Goal: Task Accomplishment & Management: Complete application form

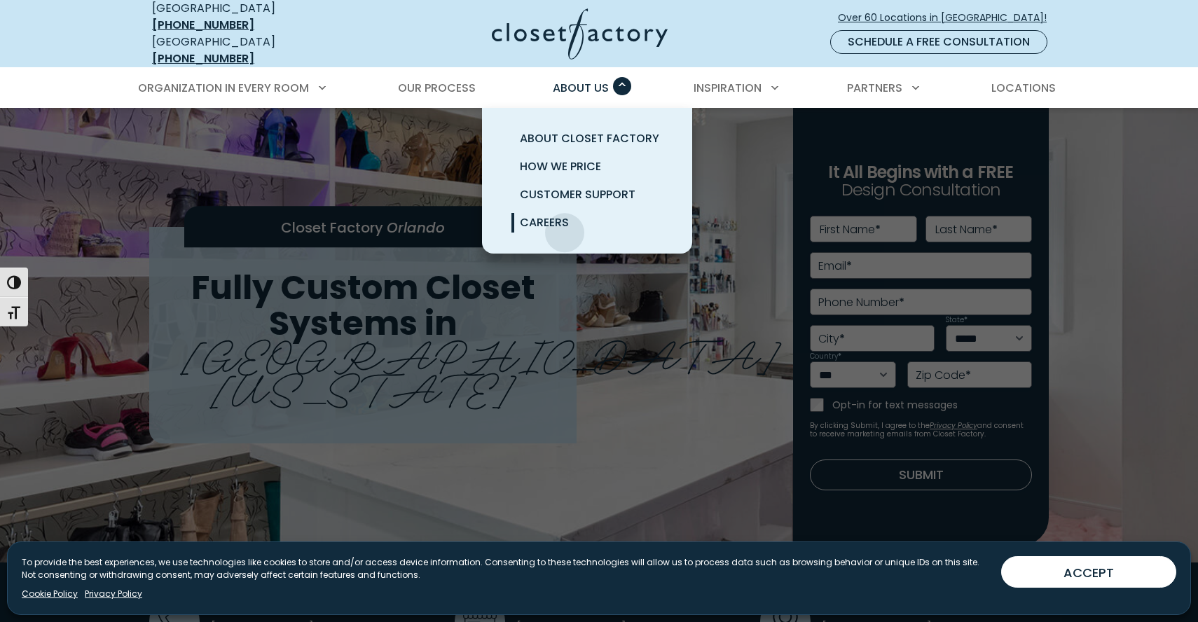
click at [564, 225] on link "Careers" at bounding box center [604, 223] width 210 height 28
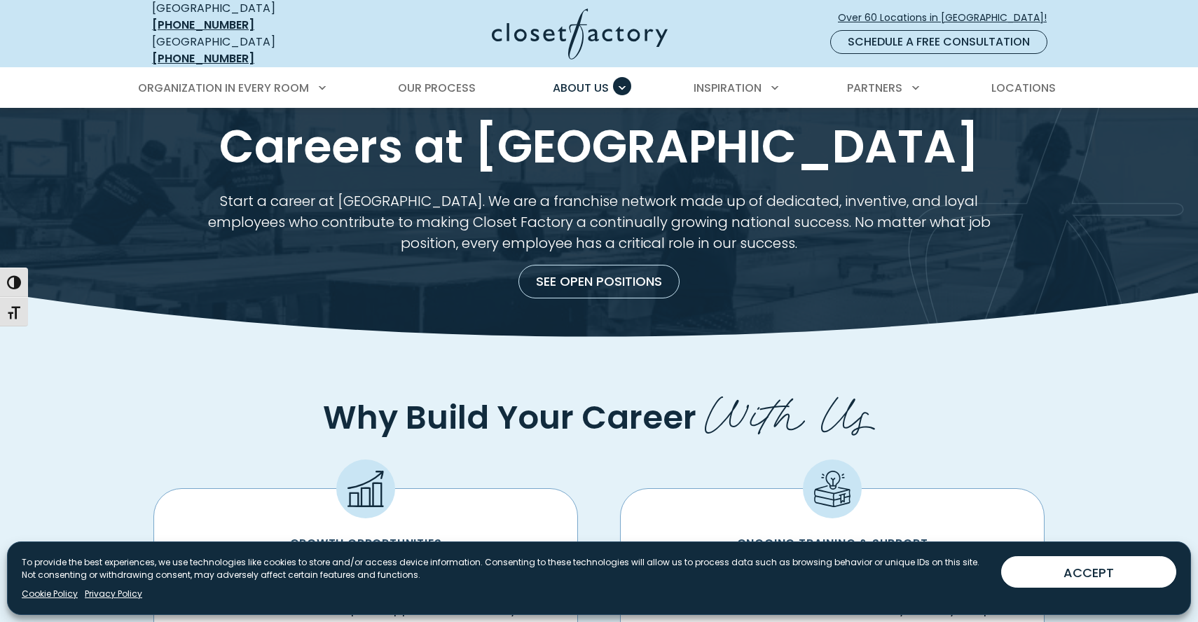
scroll to position [28, 0]
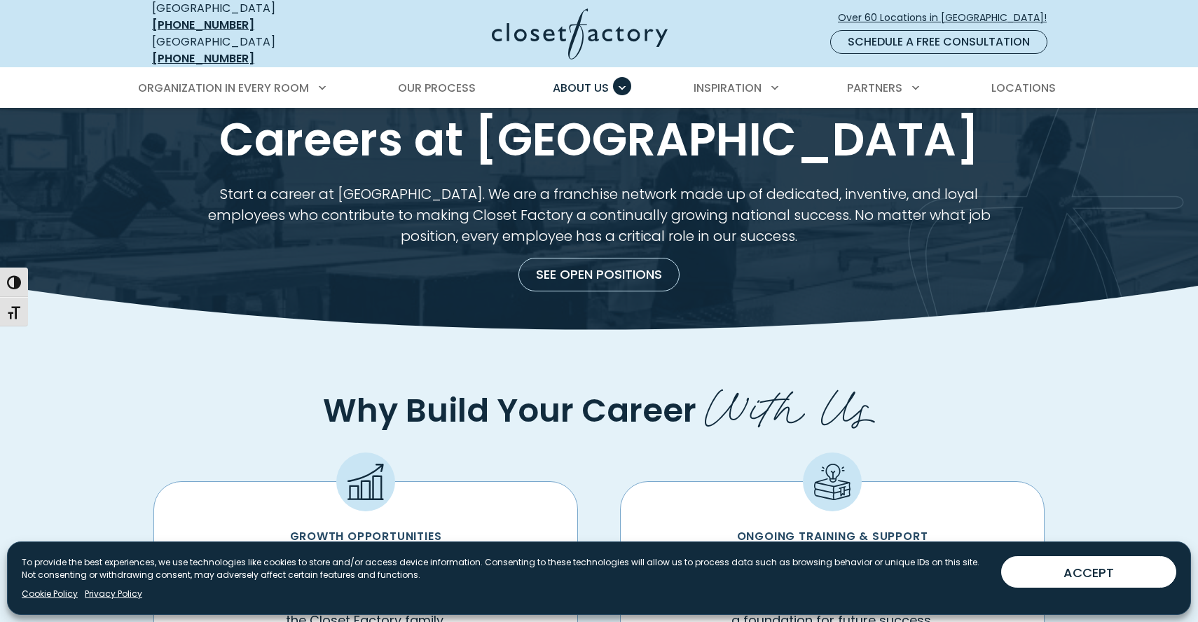
click at [596, 247] on div "See Open Positions" at bounding box center [599, 269] width 916 height 45
click at [596, 258] on link "See Open Positions" at bounding box center [598, 275] width 161 height 34
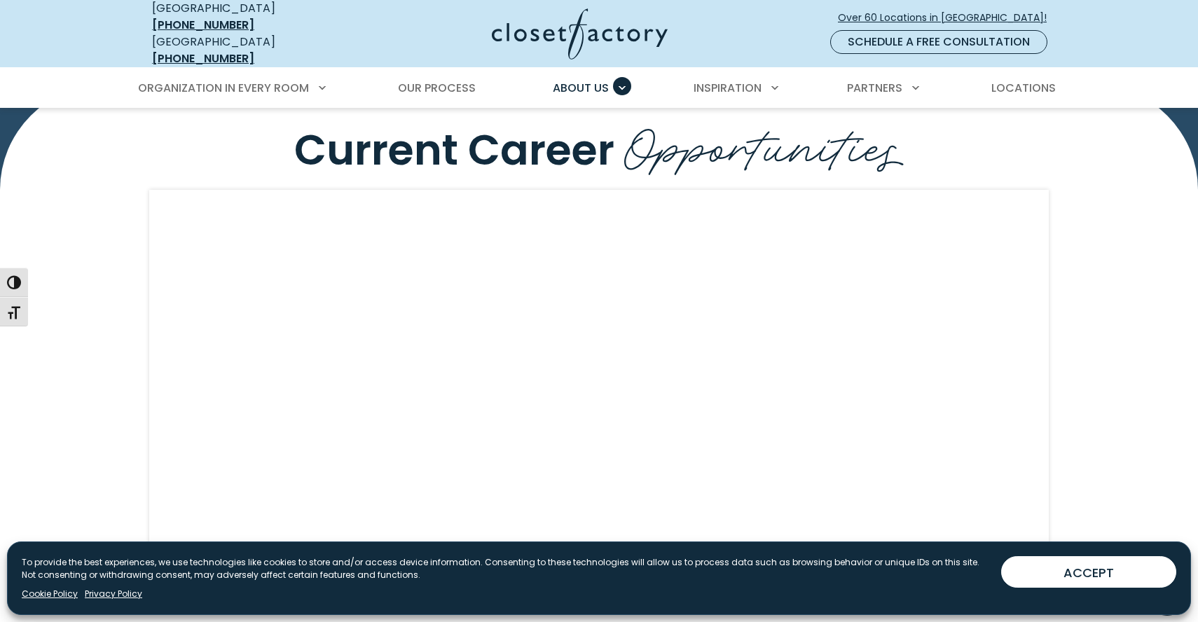
scroll to position [1120, 0]
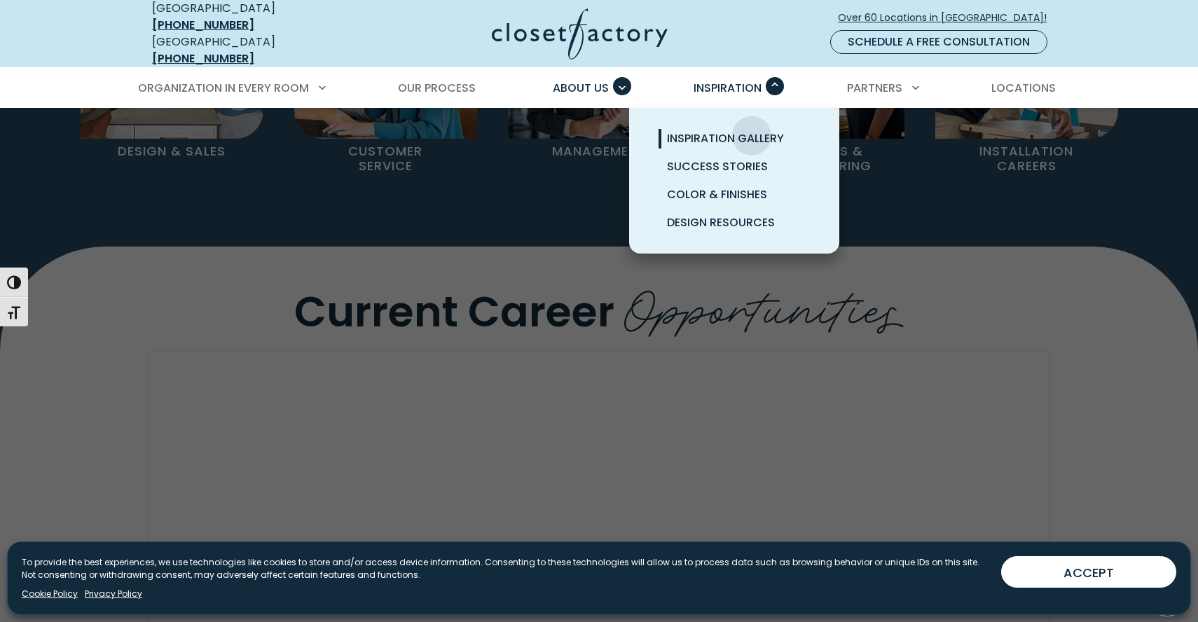
click at [752, 130] on span "Inspiration Gallery" at bounding box center [725, 138] width 117 height 16
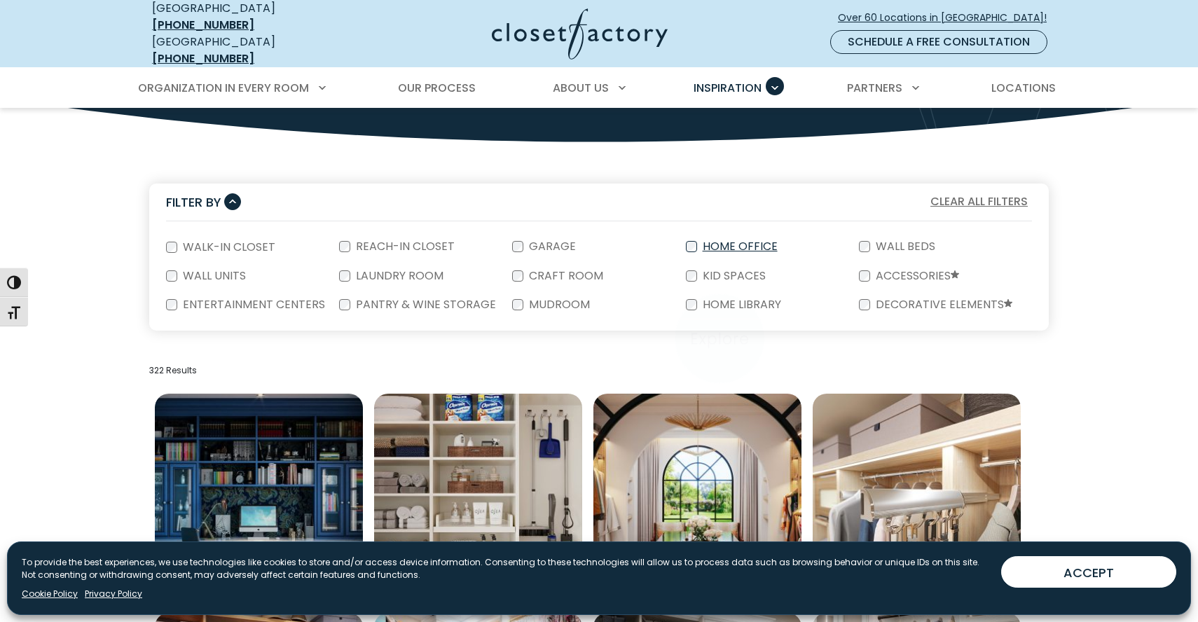
scroll to position [192, 0]
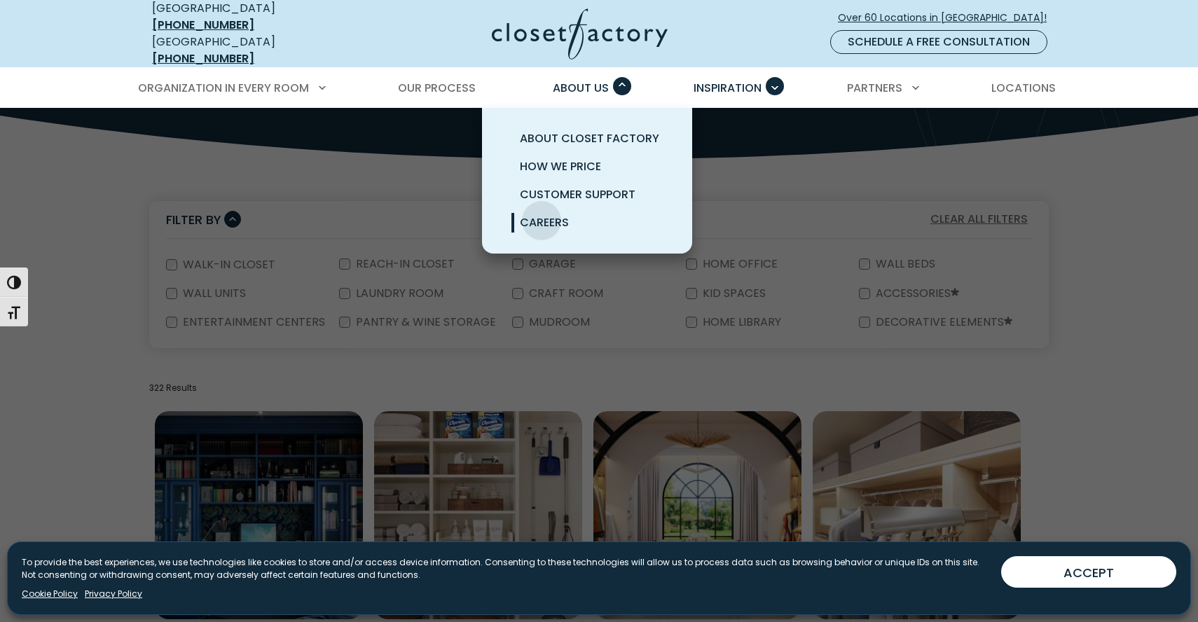
click at [542, 214] on span "Careers" at bounding box center [544, 222] width 49 height 16
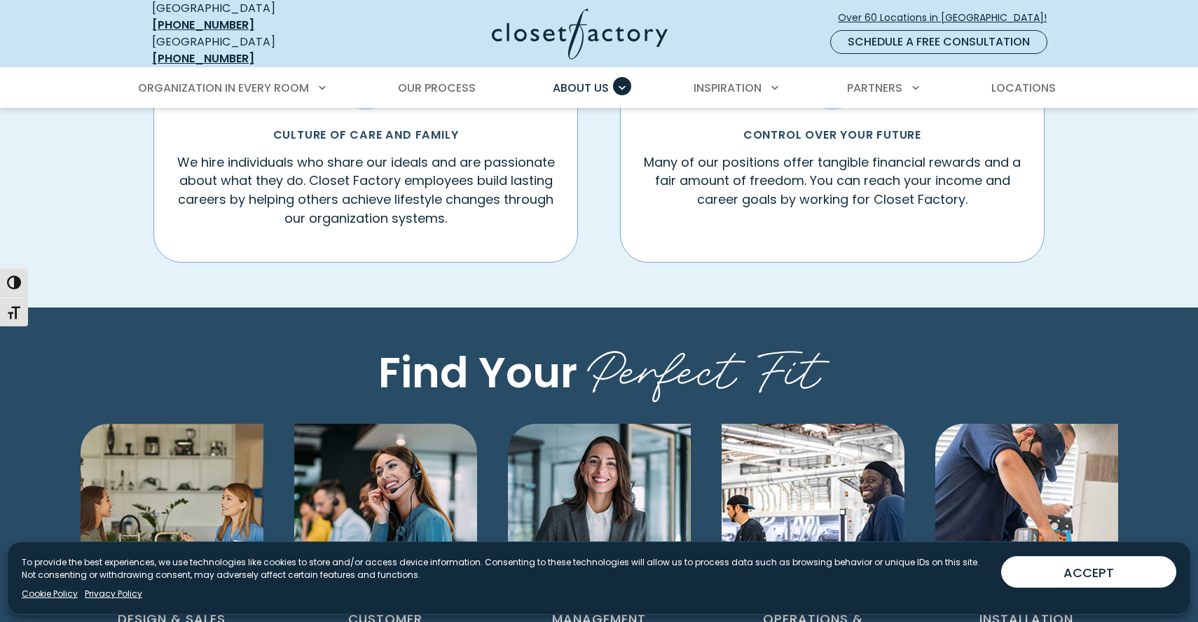
scroll to position [855, 0]
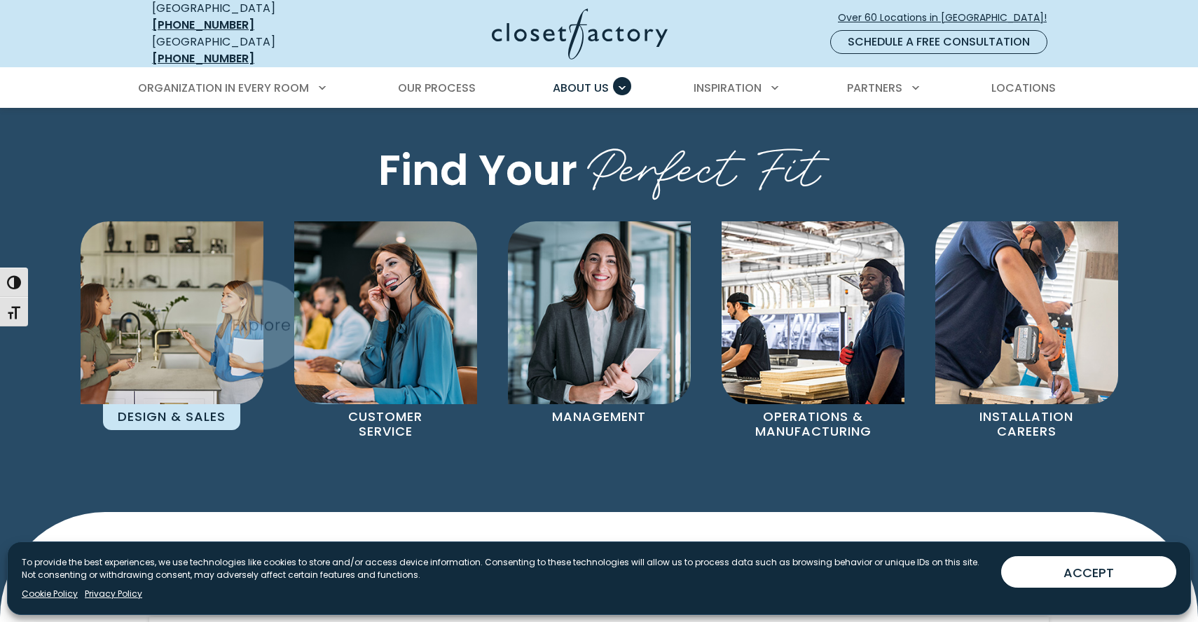
click at [186, 312] on img "Pages Gallery" at bounding box center [172, 312] width 183 height 183
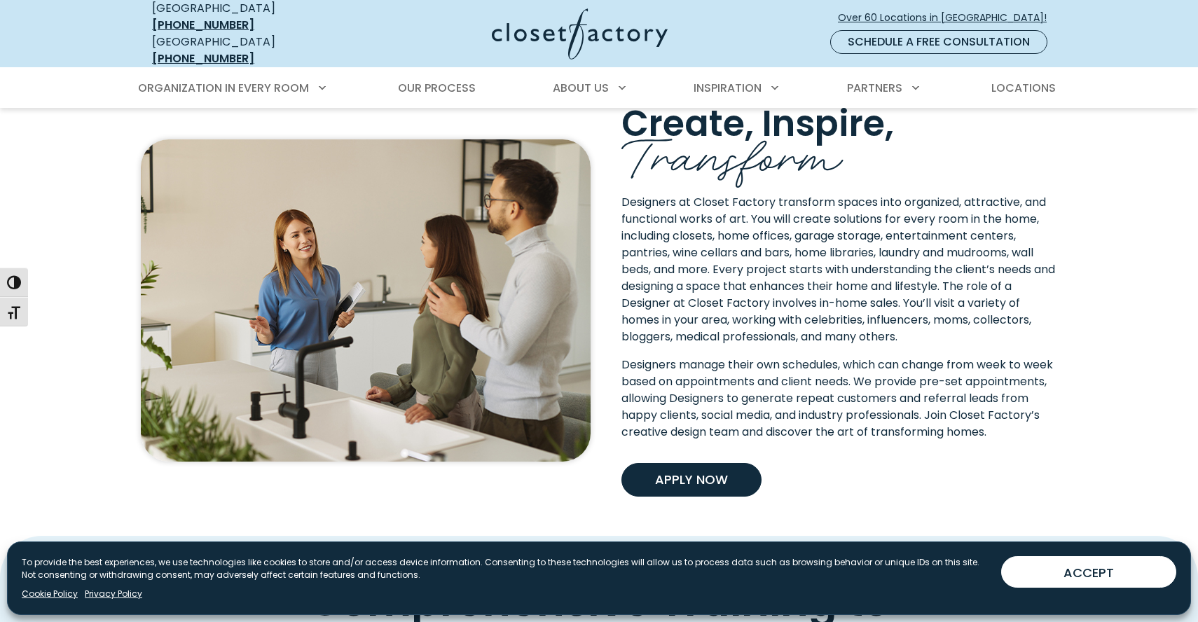
scroll to position [586, 0]
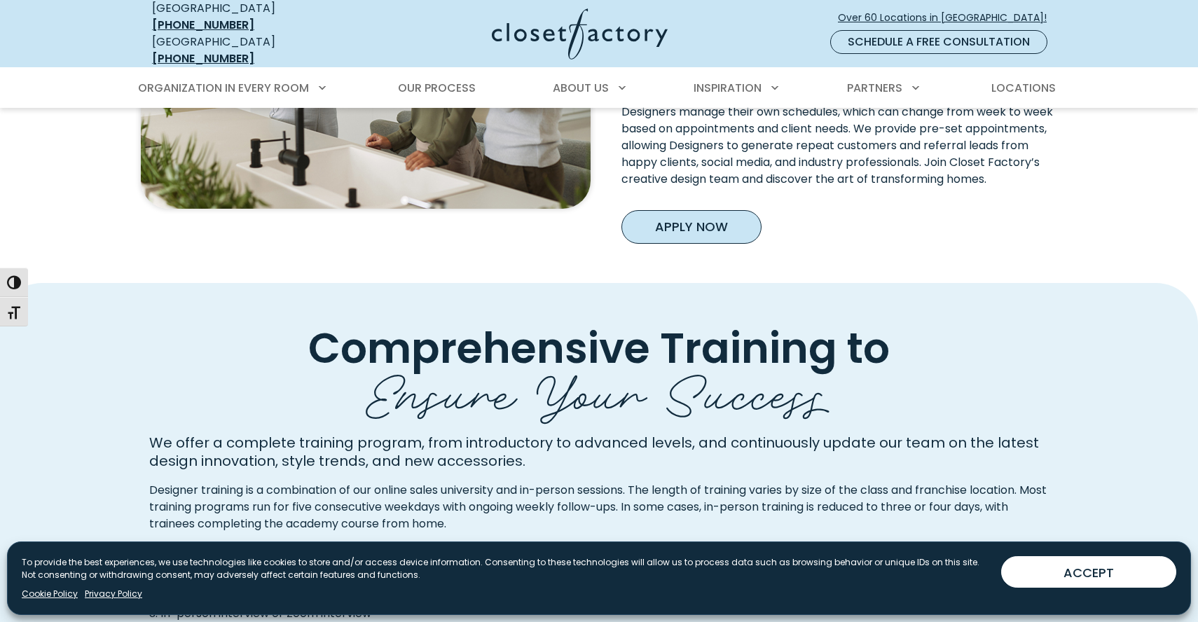
click at [734, 242] on link "Apply Now" at bounding box center [691, 227] width 140 height 34
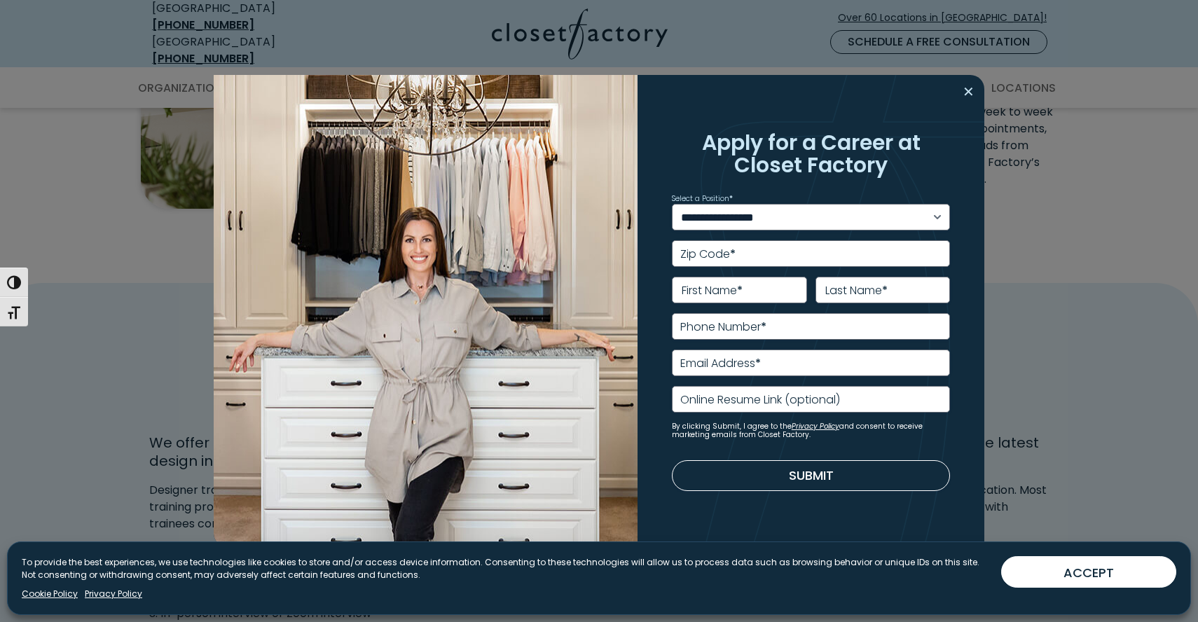
click at [967, 94] on button "Close modal" at bounding box center [968, 92] width 20 height 22
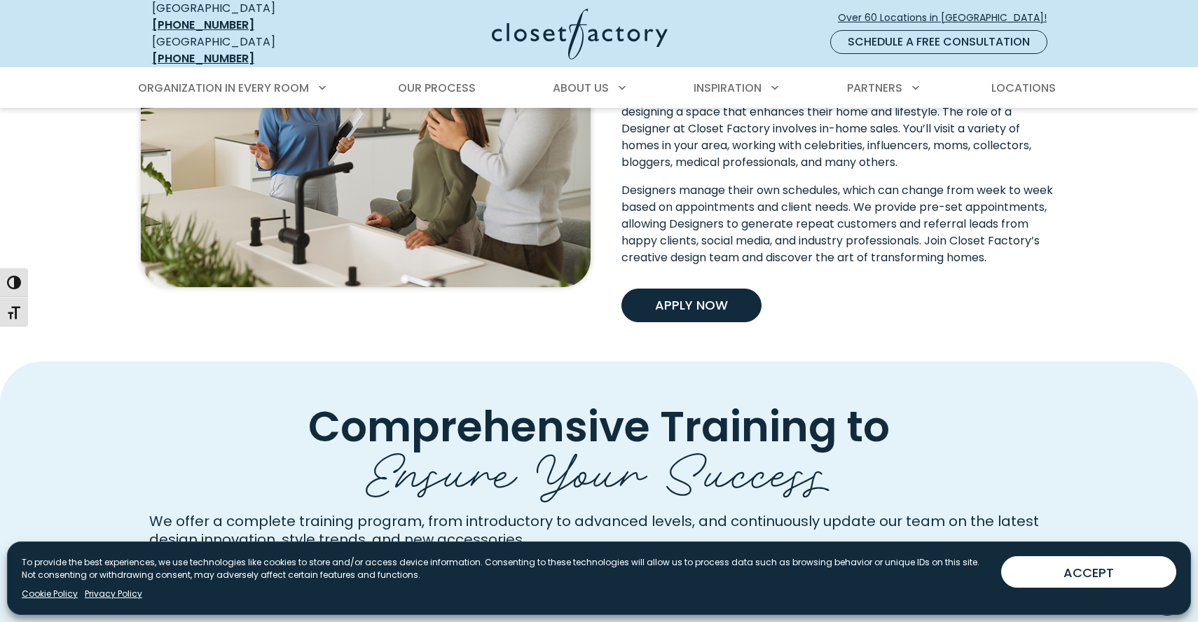
scroll to position [0, 0]
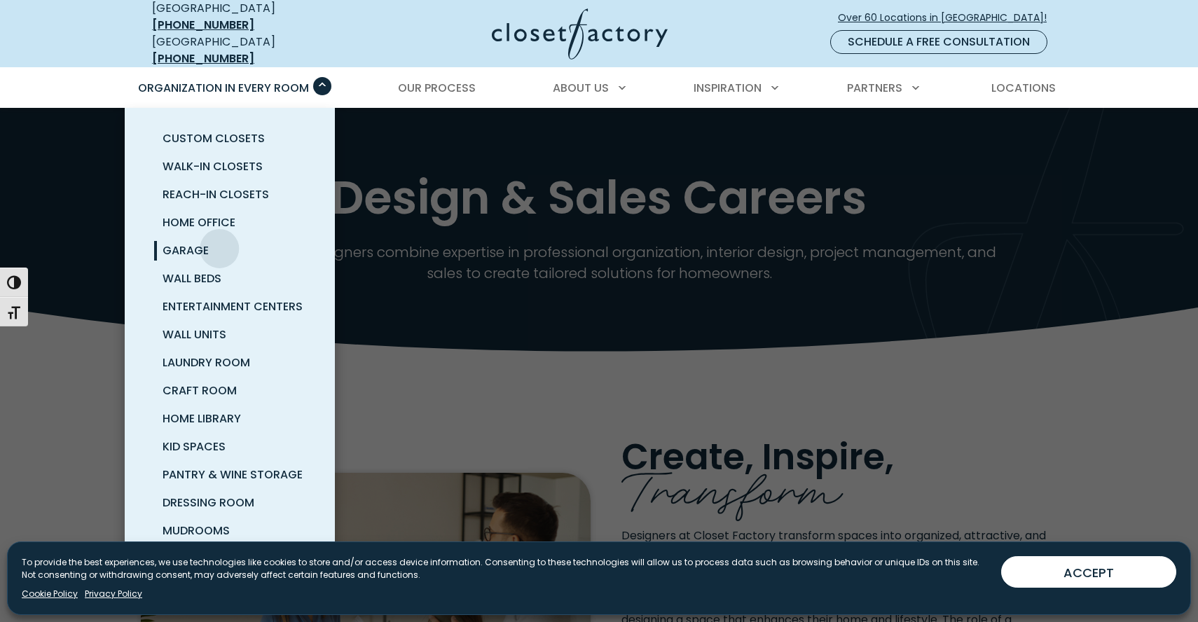
click at [219, 238] on link "Garage" at bounding box center [247, 251] width 210 height 28
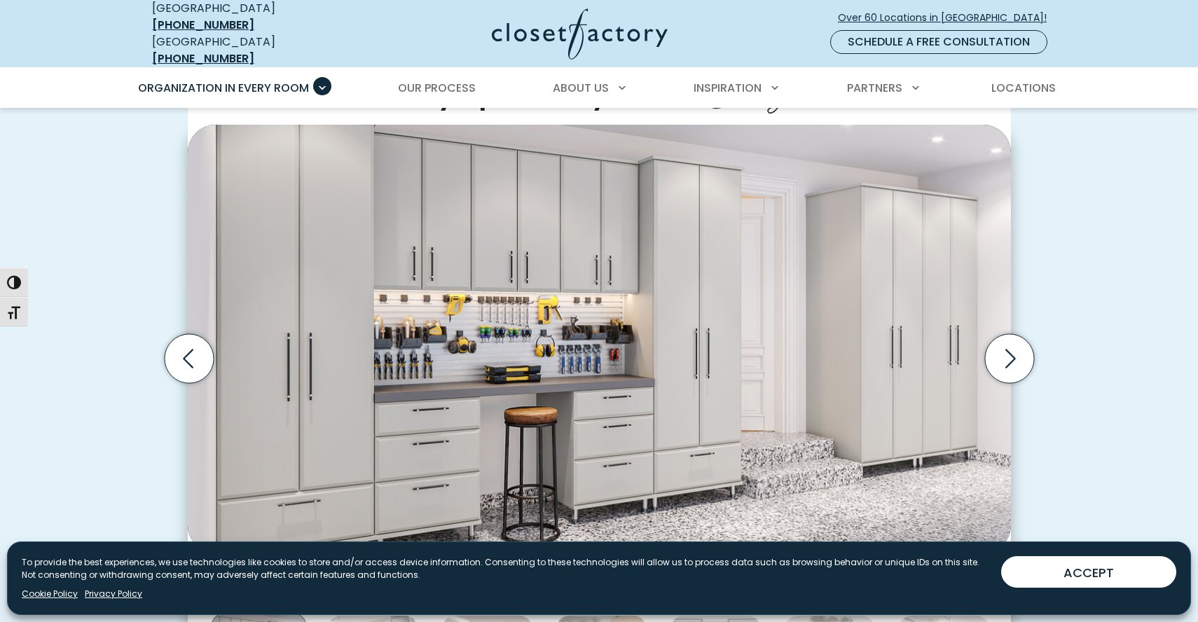
scroll to position [394, 0]
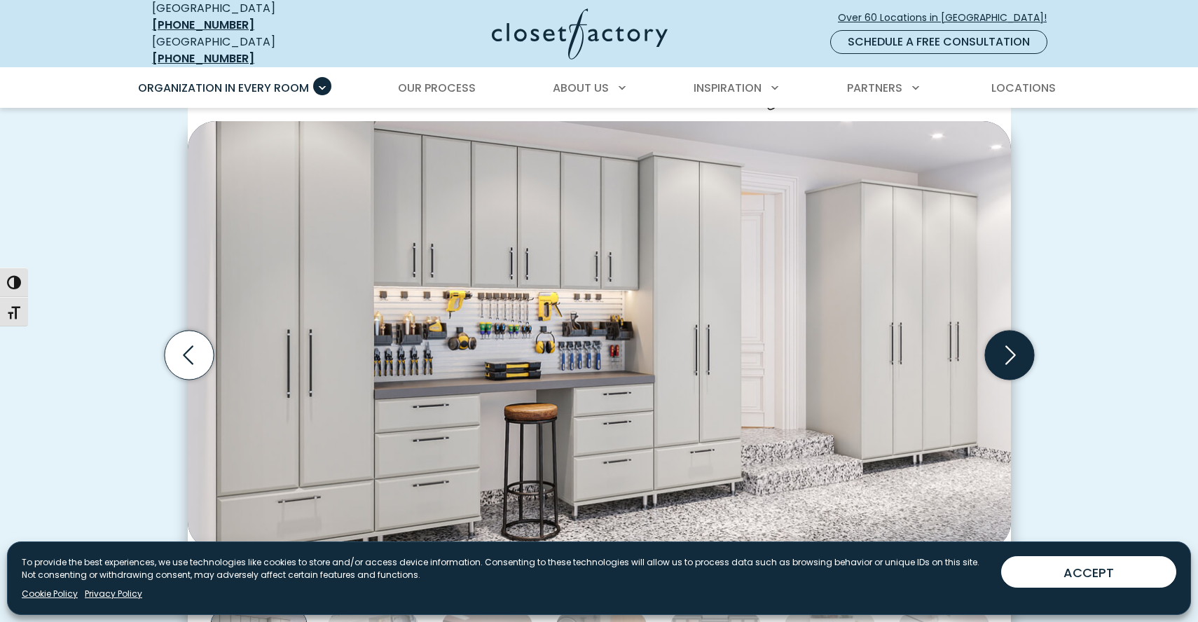
click at [1017, 366] on icon "Next slide" at bounding box center [1008, 355] width 49 height 49
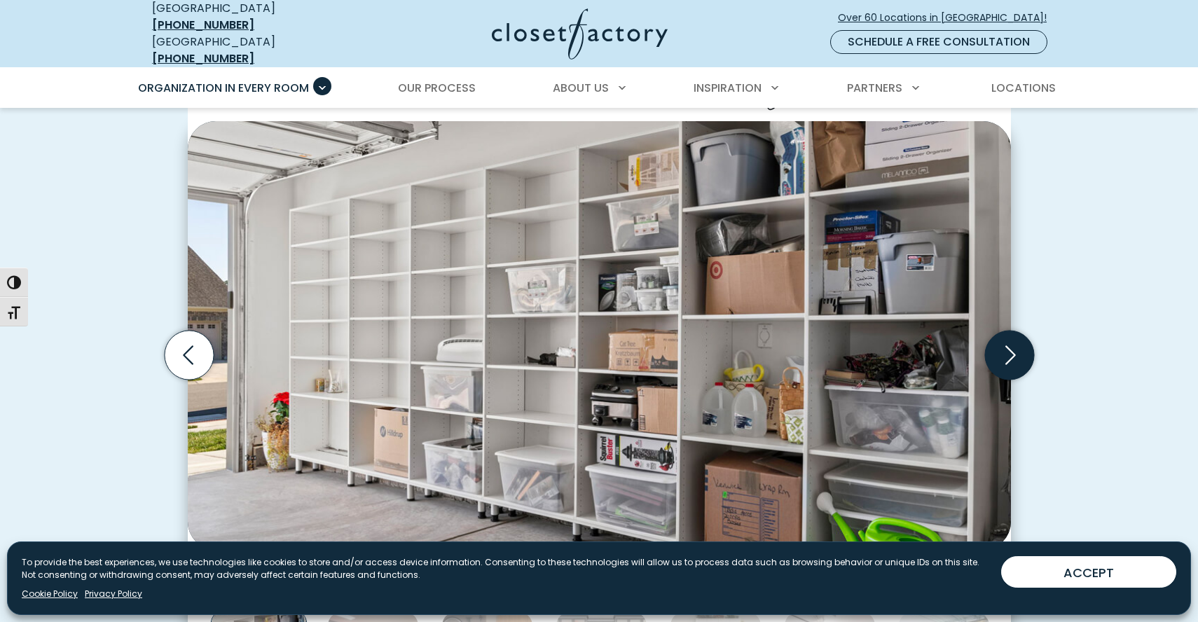
click at [1017, 352] on icon "Next slide" at bounding box center [1008, 355] width 49 height 49
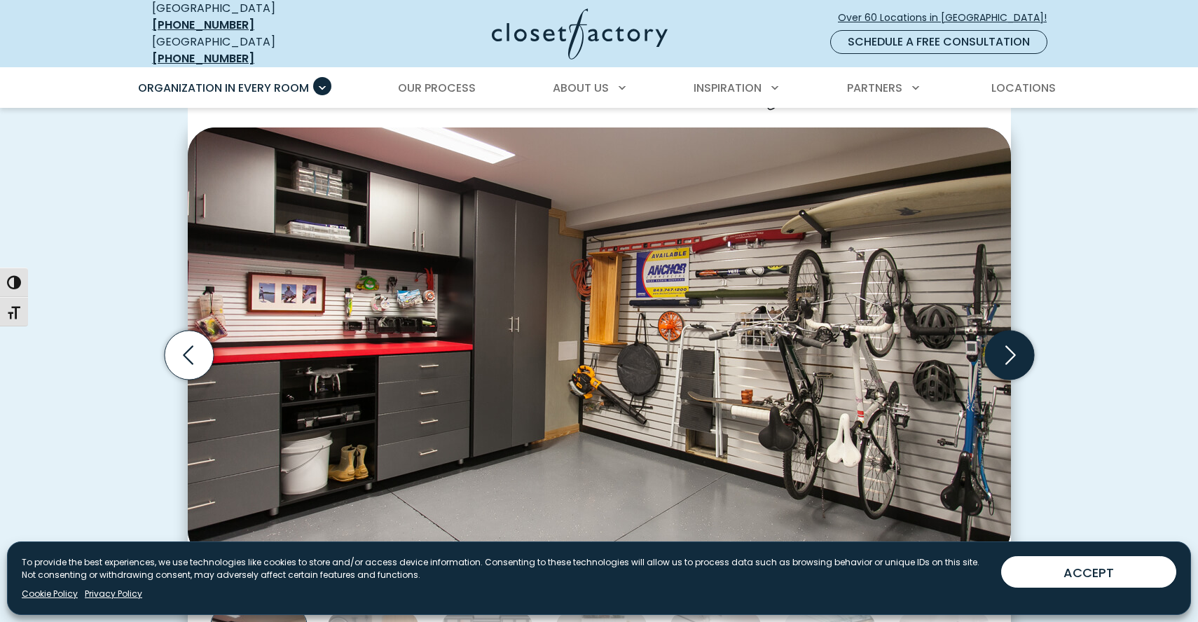
click at [1017, 352] on icon "Next slide" at bounding box center [1008, 355] width 49 height 49
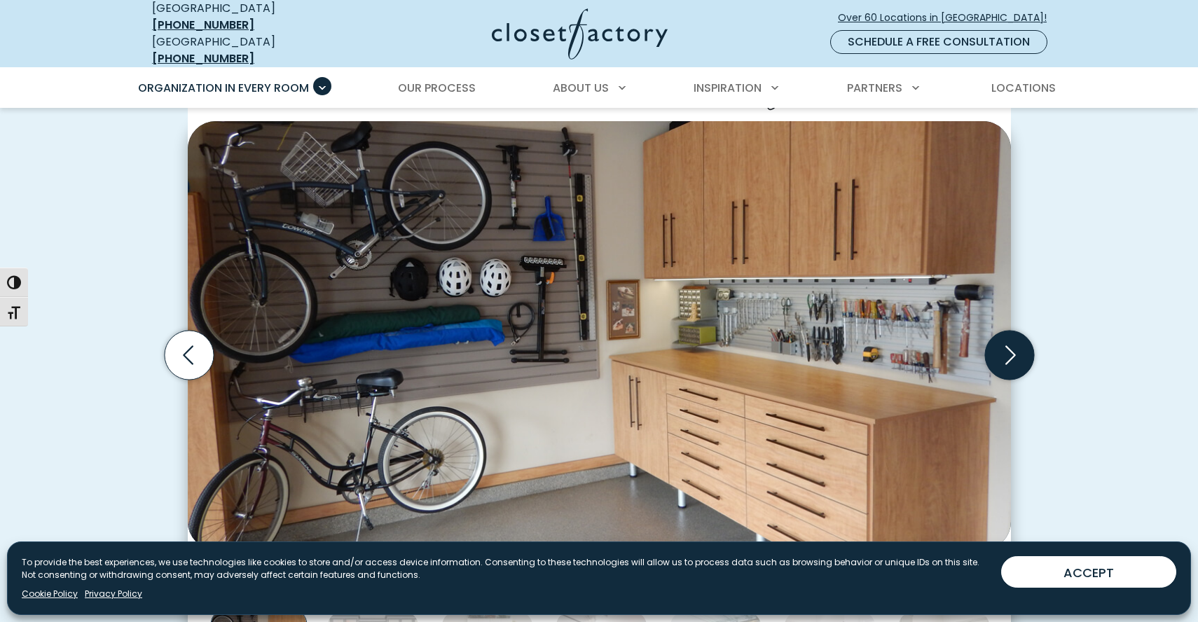
click at [1017, 352] on icon "Next slide" at bounding box center [1008, 355] width 49 height 49
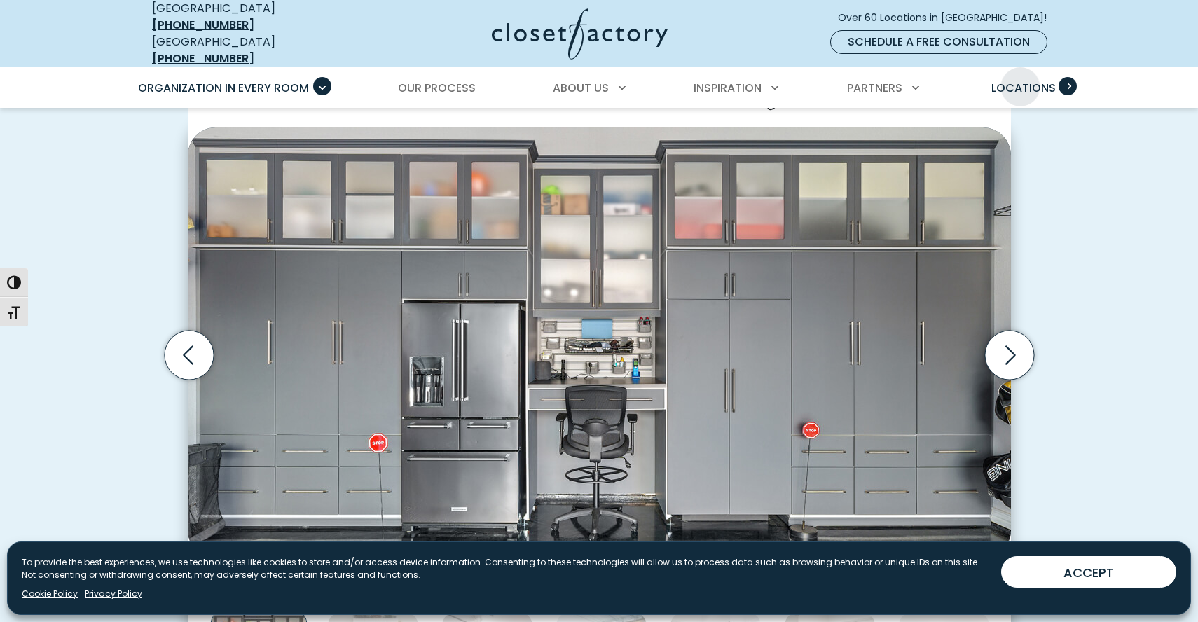
click at [1024, 80] on span "Locations" at bounding box center [1023, 88] width 64 height 16
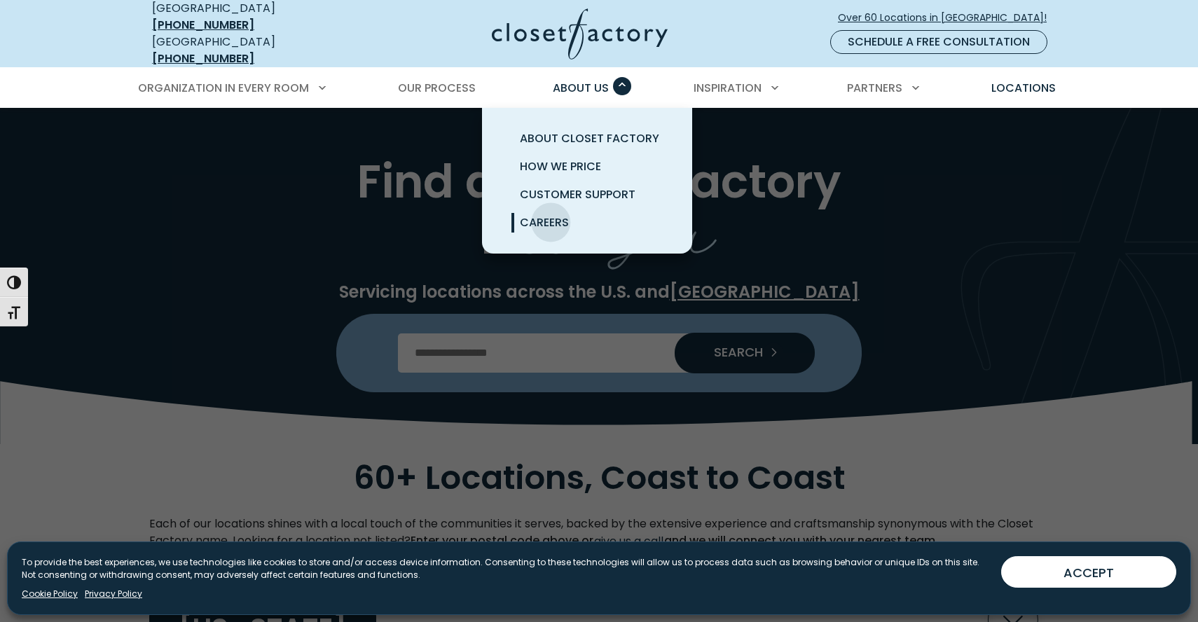
click at [548, 214] on span "Careers" at bounding box center [544, 222] width 49 height 16
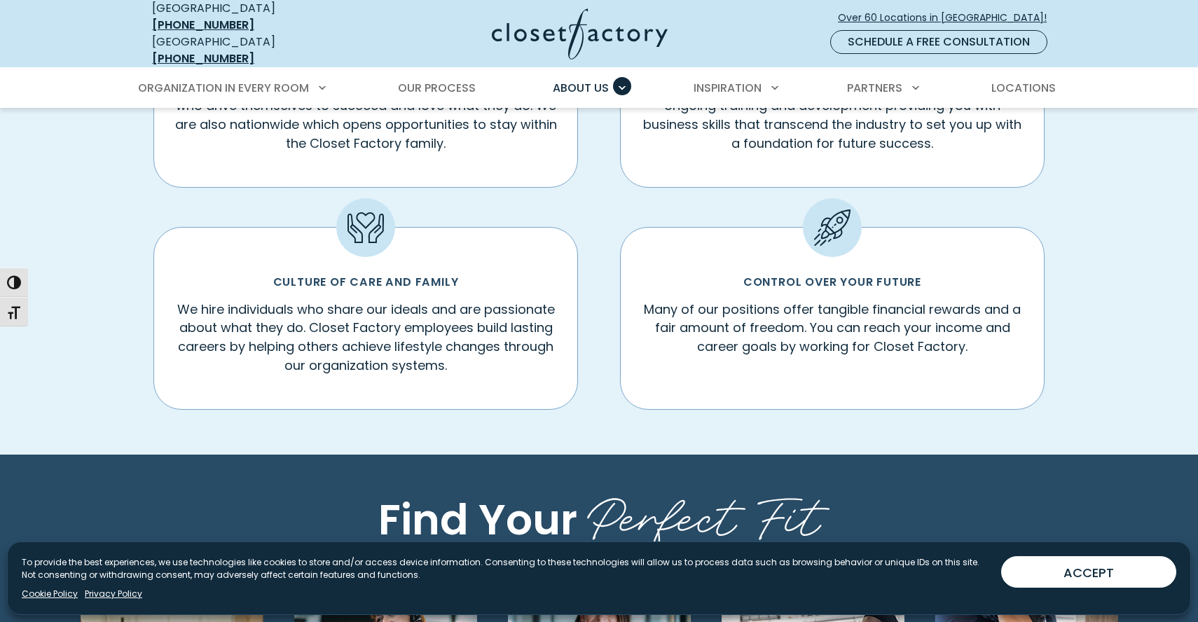
scroll to position [884, 0]
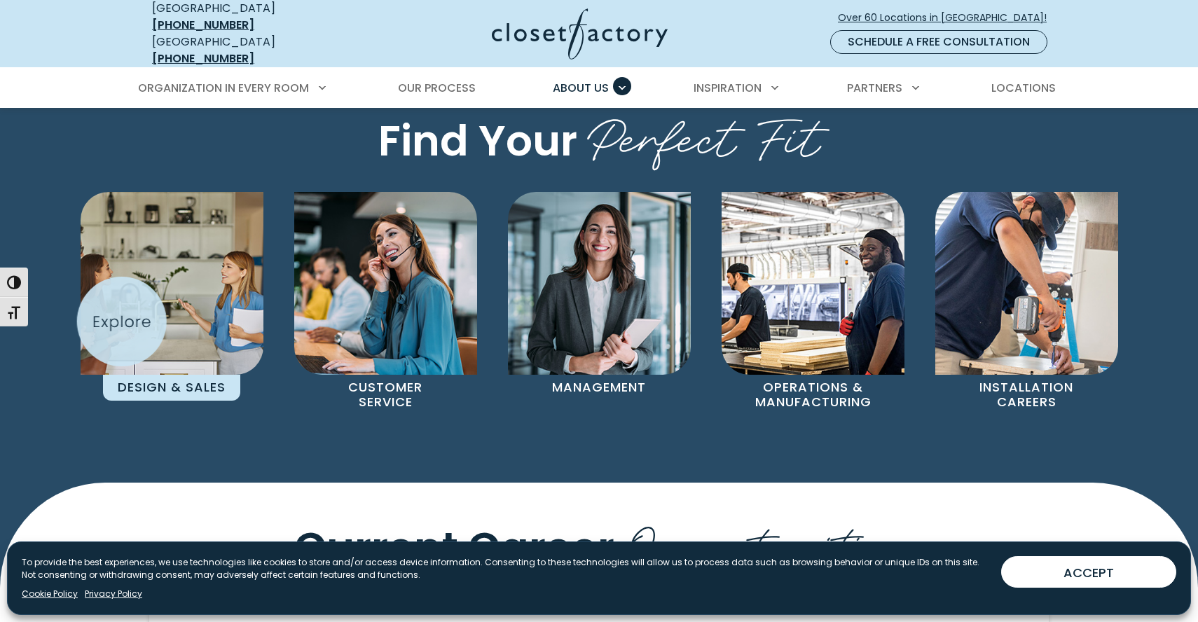
click at [122, 322] on img "Pages Gallery" at bounding box center [172, 283] width 183 height 183
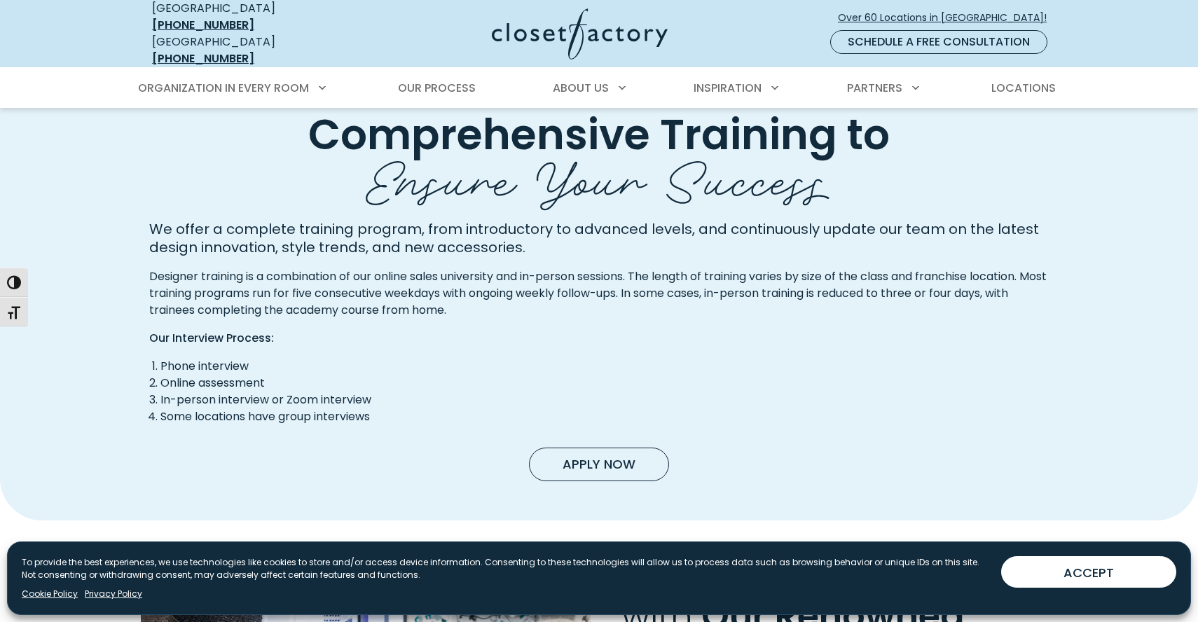
scroll to position [802, 0]
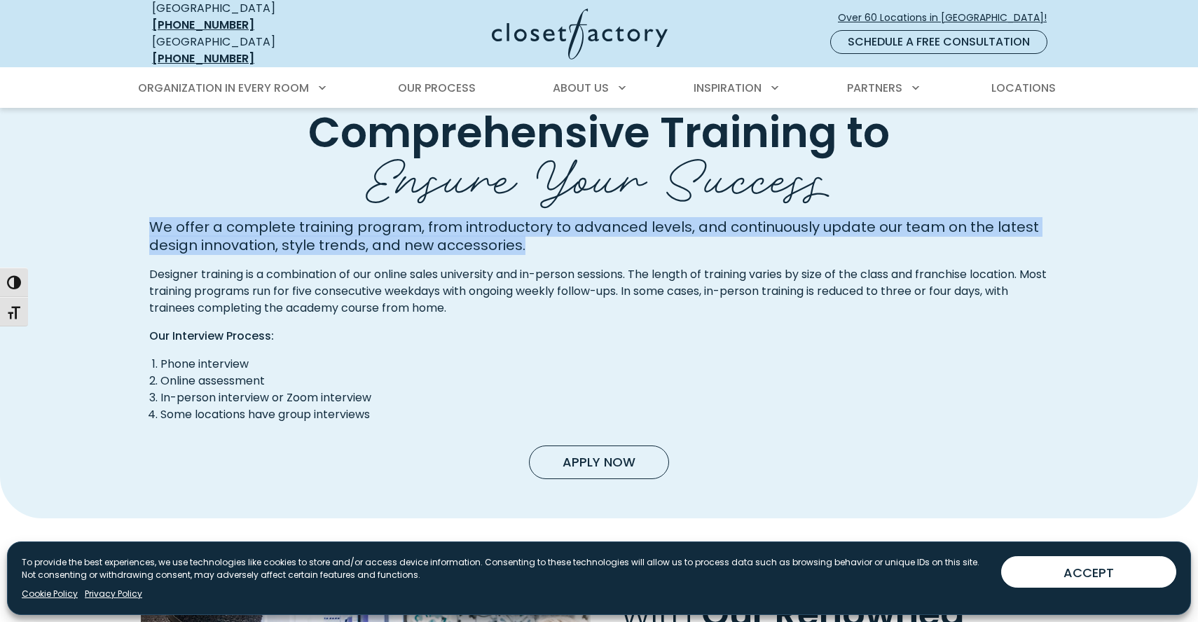
drag, startPoint x: 152, startPoint y: 237, endPoint x: 1026, endPoint y: 261, distance: 873.9
click at [1026, 261] on div "Comprehensive Training to Ensure Your Success We offer a complete training prog…" at bounding box center [599, 292] width 1198 height 451
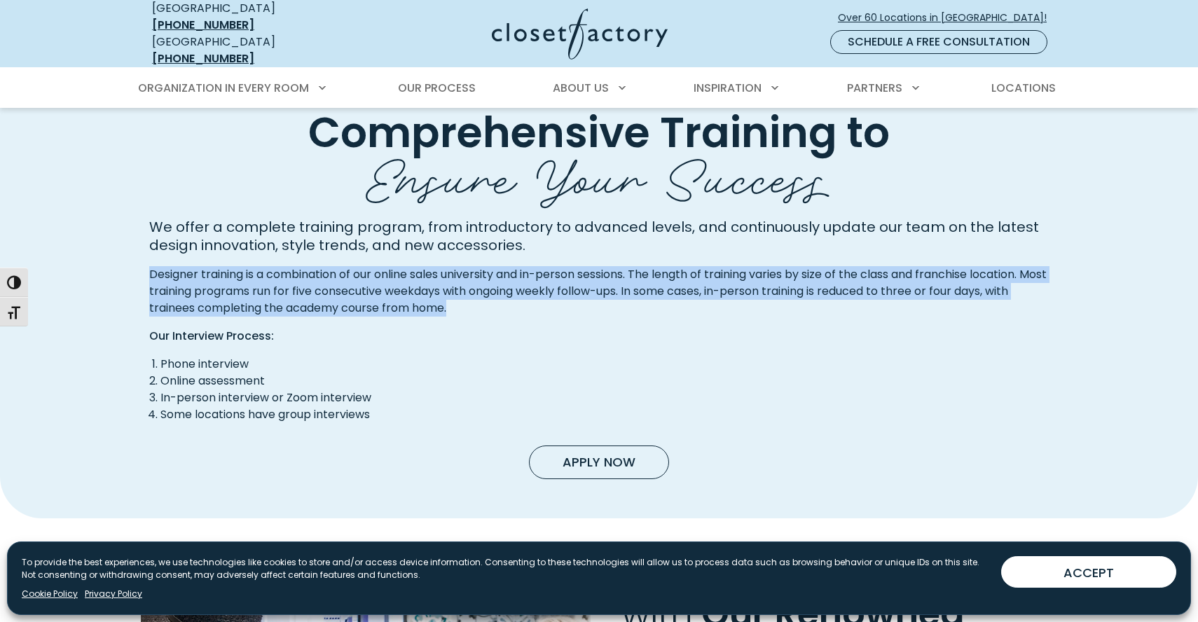
drag, startPoint x: 129, startPoint y: 286, endPoint x: 886, endPoint y: 308, distance: 757.6
click at [887, 308] on div "Comprehensive Training to Ensure Your Success We offer a complete training prog…" at bounding box center [599, 292] width 1198 height 451
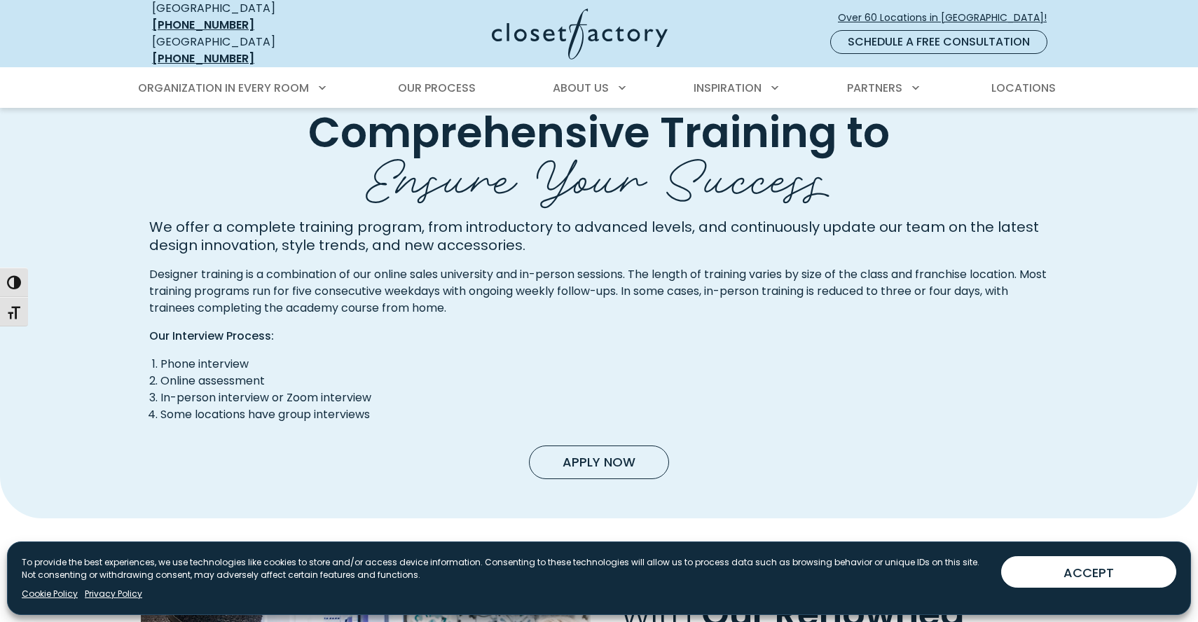
click at [160, 372] on li "Phone interview" at bounding box center [604, 364] width 888 height 17
drag, startPoint x: 154, startPoint y: 385, endPoint x: 300, endPoint y: 385, distance: 145.7
click at [300, 385] on li "Online assessment" at bounding box center [604, 381] width 888 height 17
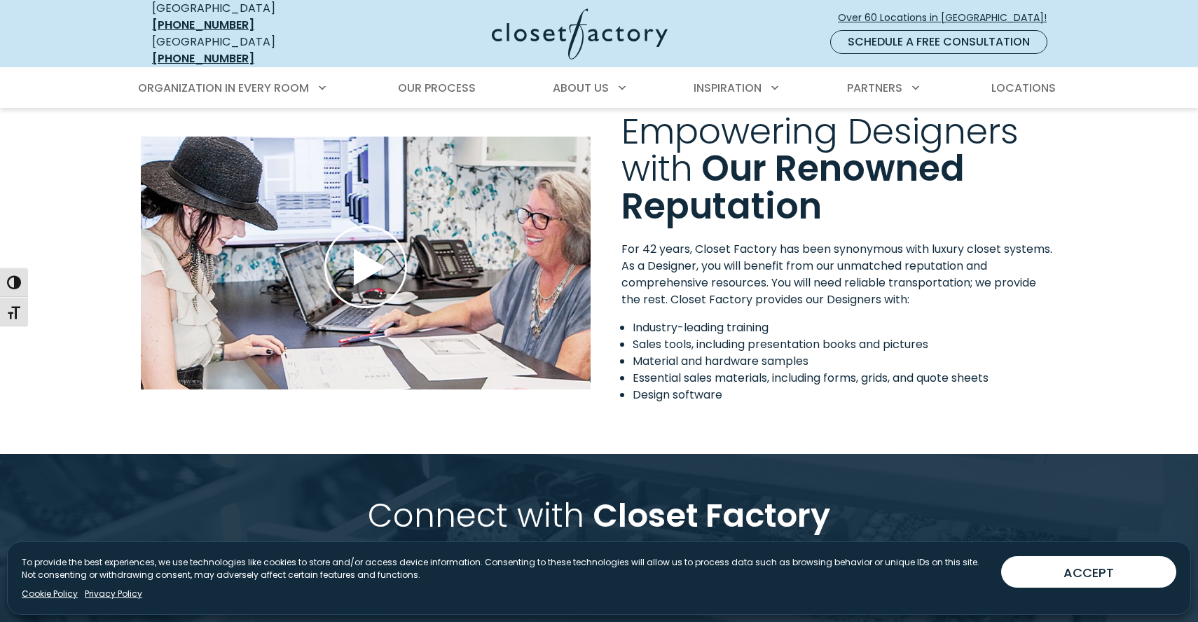
scroll to position [1256, 0]
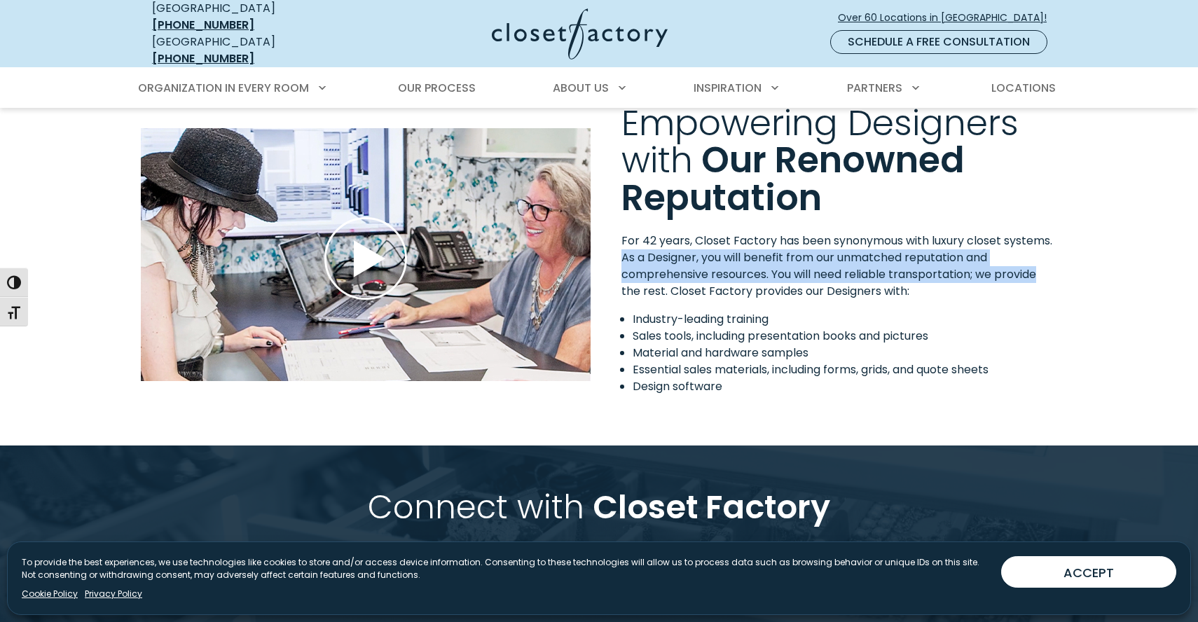
drag, startPoint x: 616, startPoint y: 260, endPoint x: 1040, endPoint y: 280, distance: 424.3
click at [1041, 280] on div "For 42 years, Closet Factory has been synonymous with luxury closet systems. As…" at bounding box center [839, 320] width 453 height 174
click at [1040, 280] on p "For 42 years, Closet Factory has been synonymous with luxury closet systems. As…" at bounding box center [839, 266] width 436 height 67
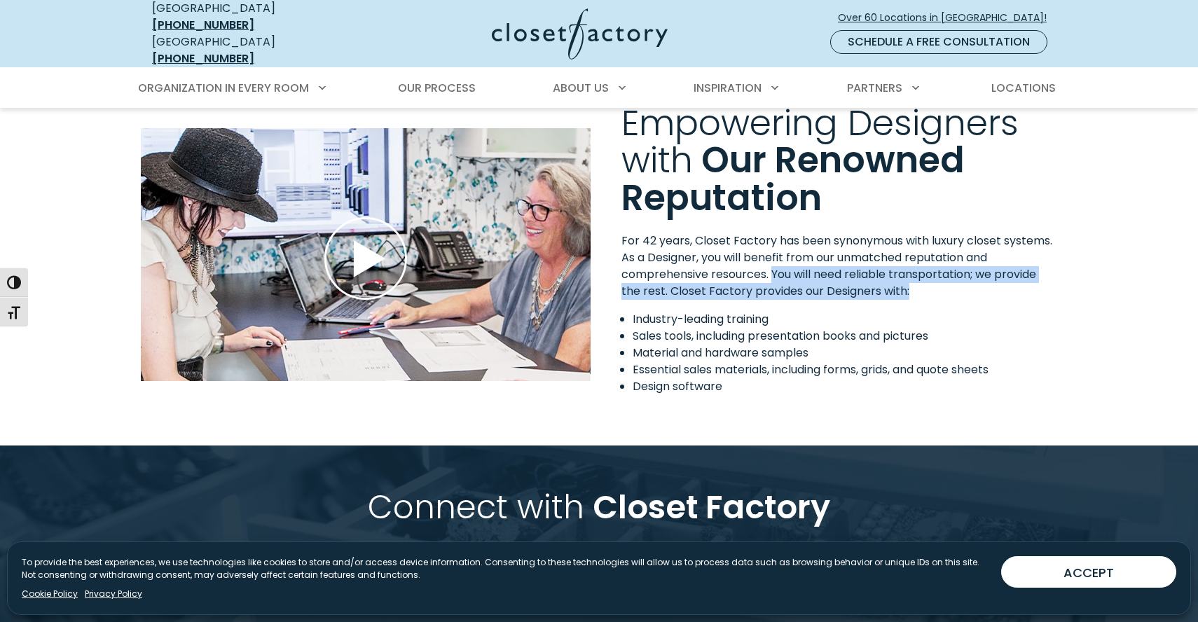
drag, startPoint x: 771, startPoint y: 289, endPoint x: 944, endPoint y: 297, distance: 173.9
click at [944, 297] on p "For 42 years, Closet Factory has been synonymous with luxury closet systems. As…" at bounding box center [839, 266] width 436 height 67
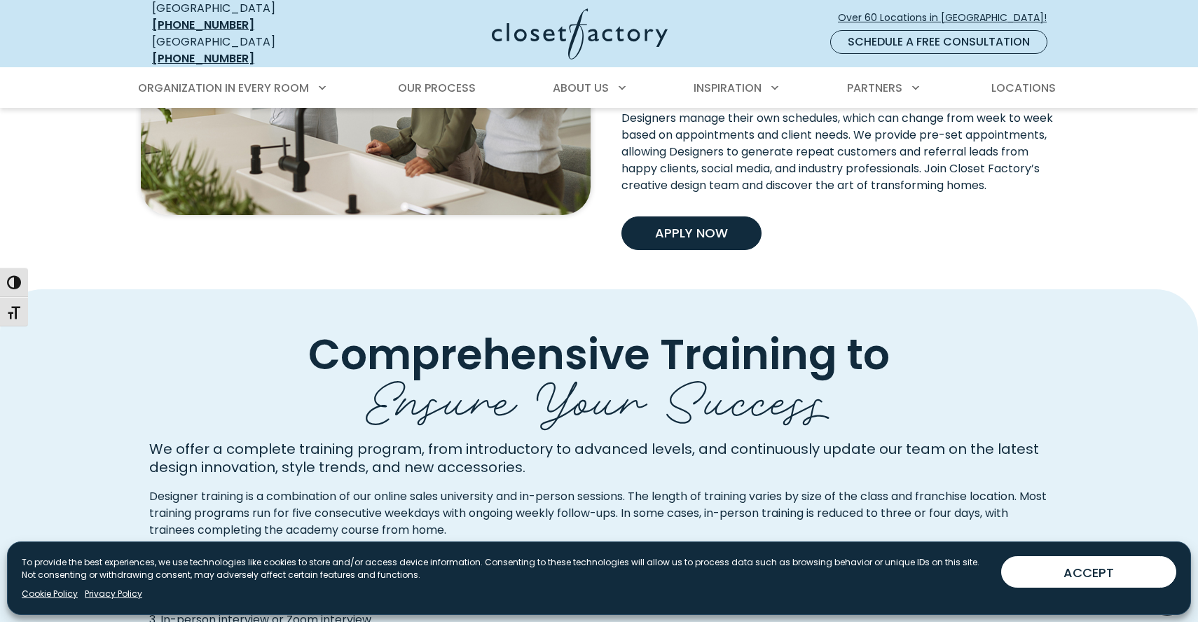
scroll to position [546, 0]
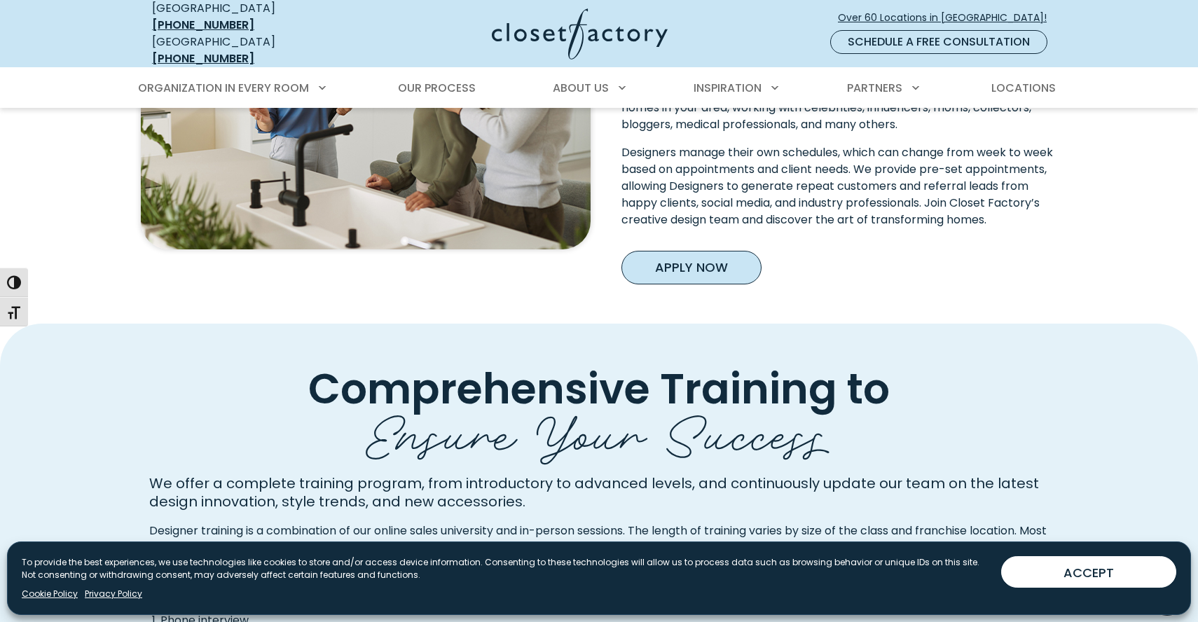
click at [731, 273] on link "Apply Now" at bounding box center [691, 268] width 140 height 34
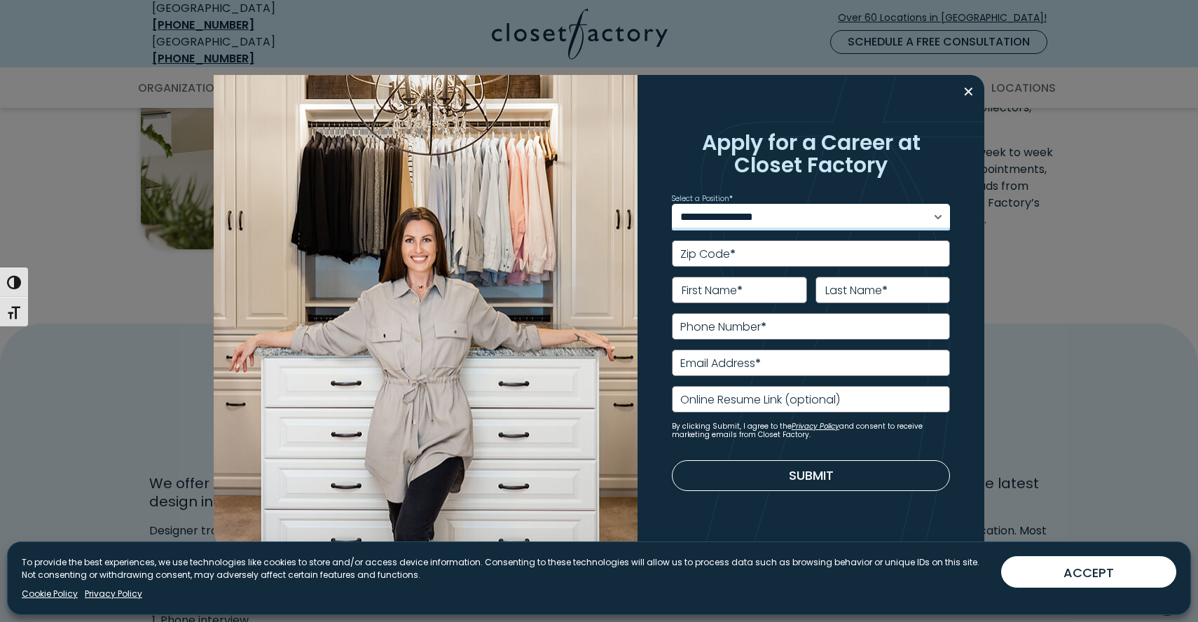
click at [742, 224] on select "**********" at bounding box center [811, 217] width 279 height 27
click at [672, 204] on select "**********" at bounding box center [811, 217] width 279 height 27
type input "*****"
click at [747, 244] on input "*****" at bounding box center [811, 253] width 279 height 27
paste input "text"
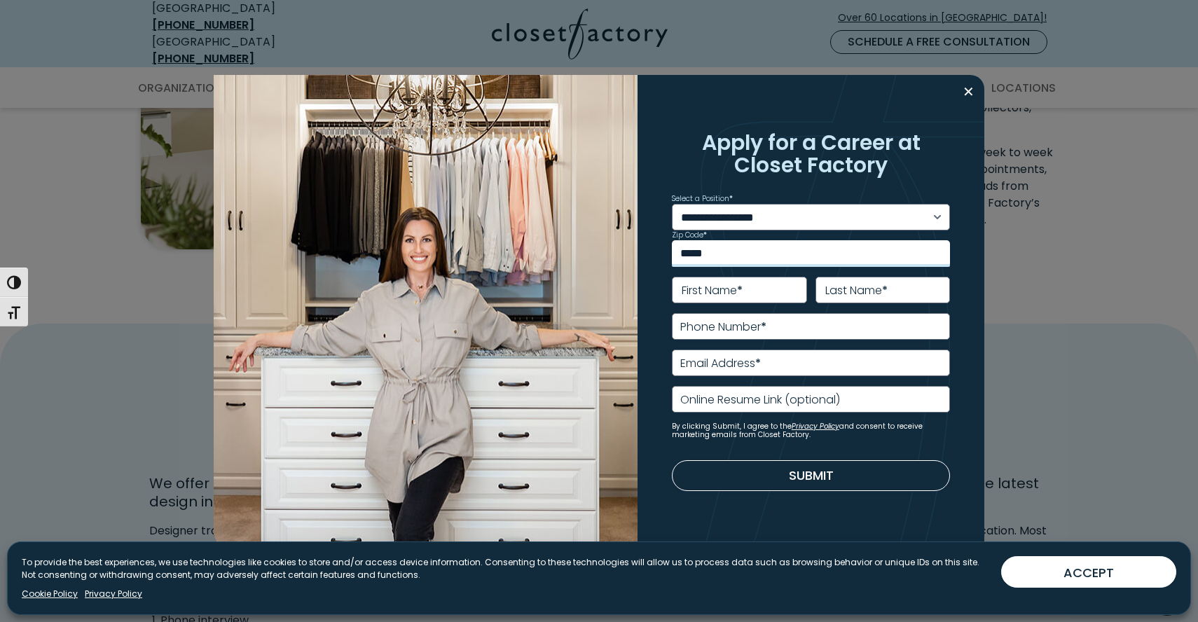
type input "*****"
click at [724, 291] on label "First Name *" at bounding box center [712, 290] width 61 height 11
click at [724, 291] on input "First Name *" at bounding box center [739, 290] width 135 height 27
type input "*****"
type input "**********"
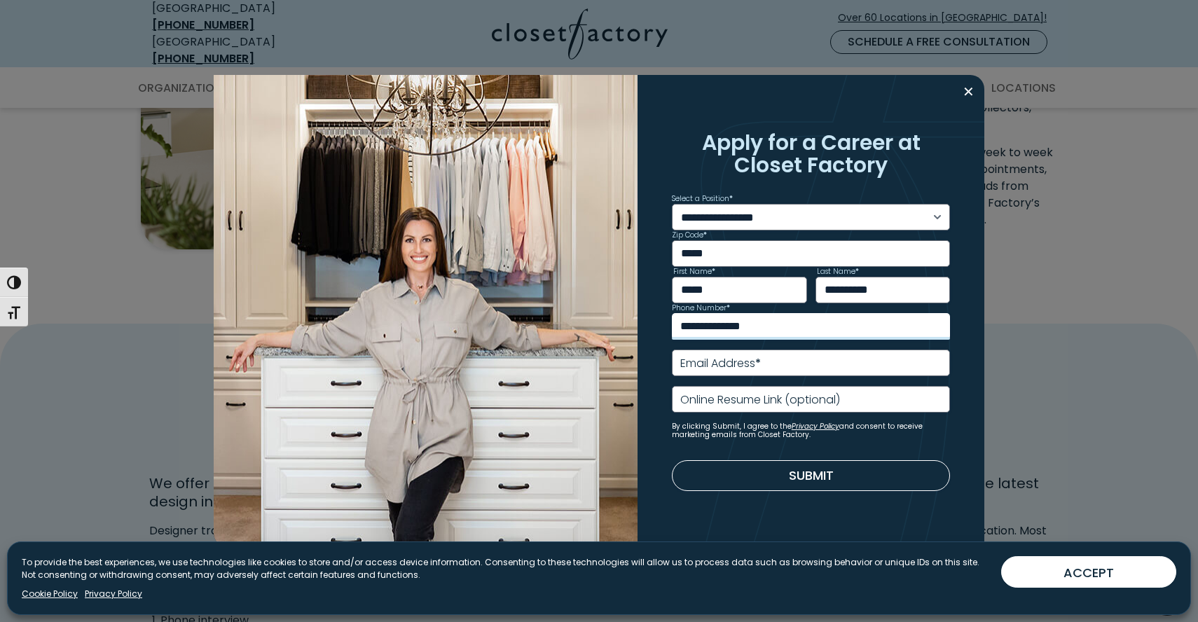
type input "**********"
click at [803, 369] on input "Email Address *" at bounding box center [811, 363] width 279 height 27
type input "**********"
click at [847, 397] on input "Online Resume Link (optional)" at bounding box center [811, 399] width 279 height 27
paste input "**********"
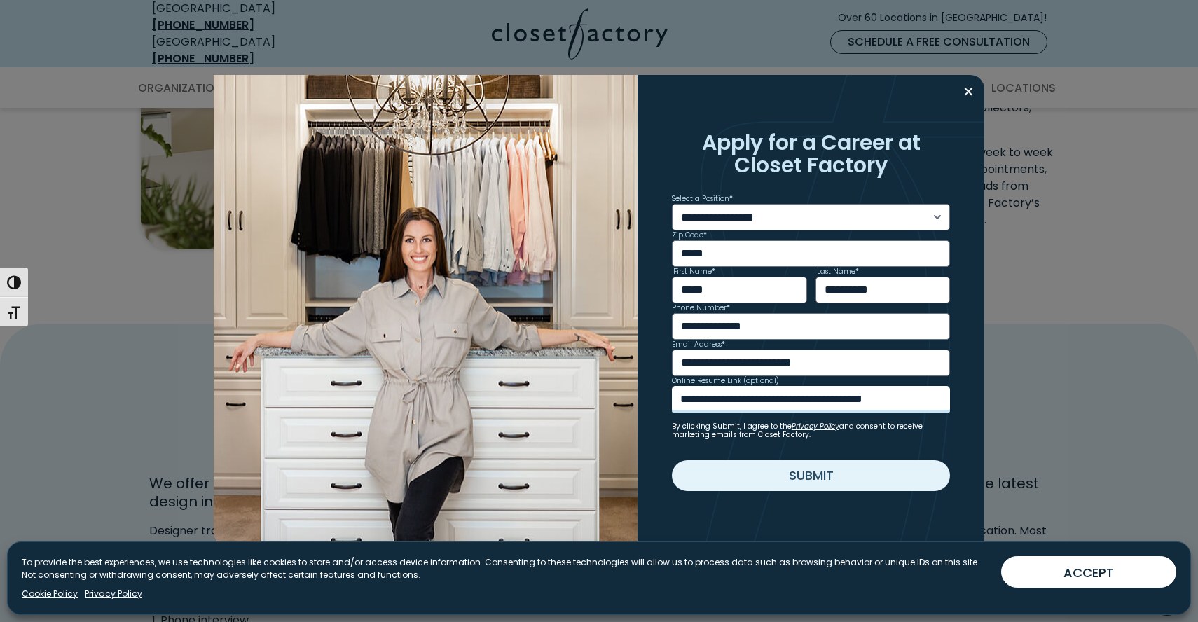
type input "**********"
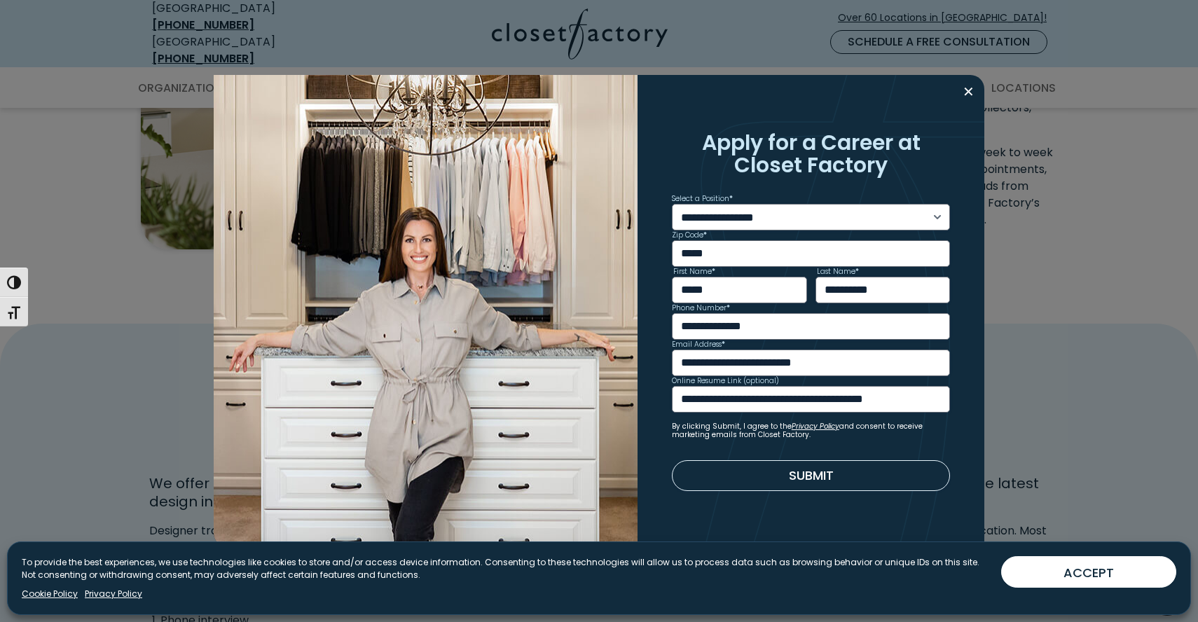
click at [851, 470] on button "Submit" at bounding box center [811, 475] width 279 height 31
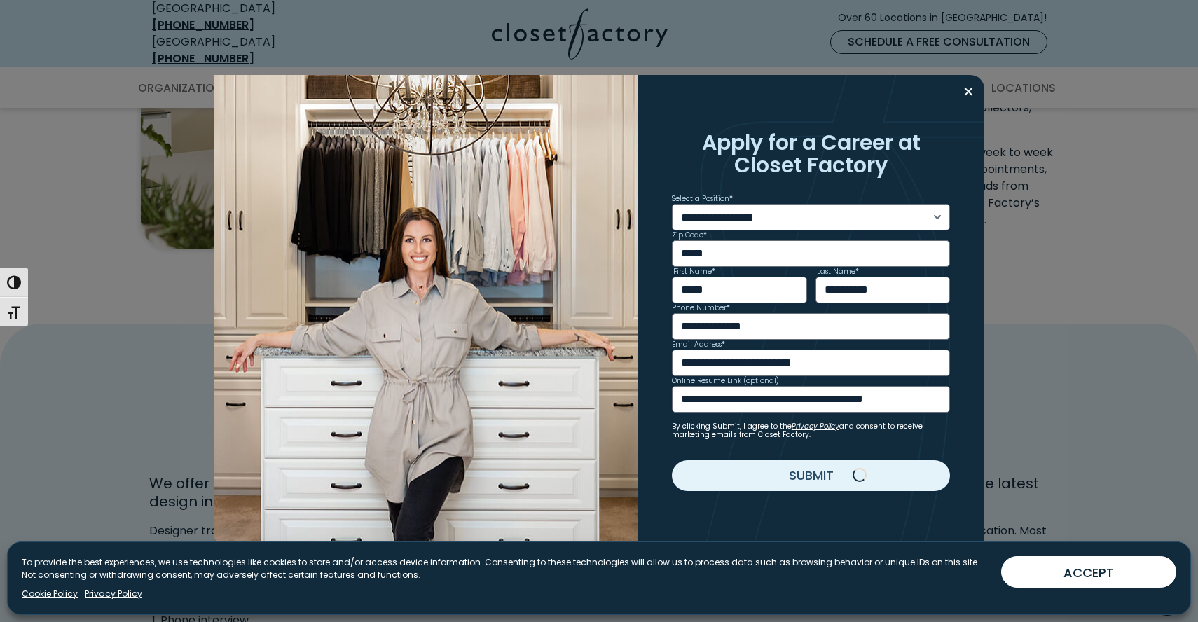
scroll to position [0, 0]
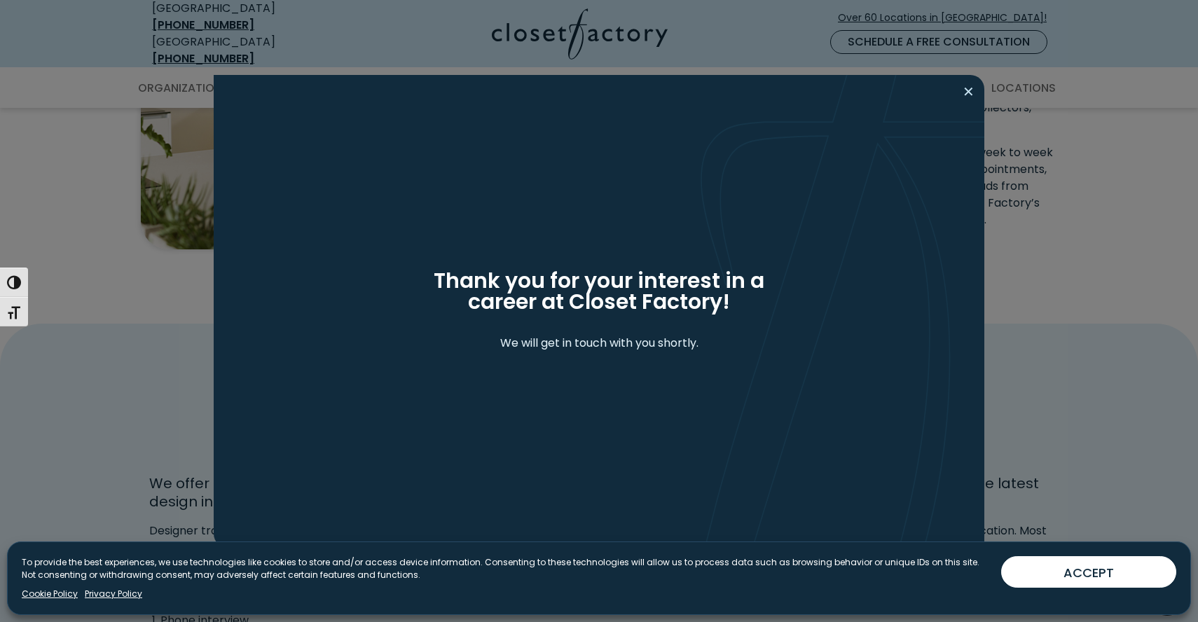
click at [970, 93] on button "Close modal" at bounding box center [968, 92] width 20 height 22
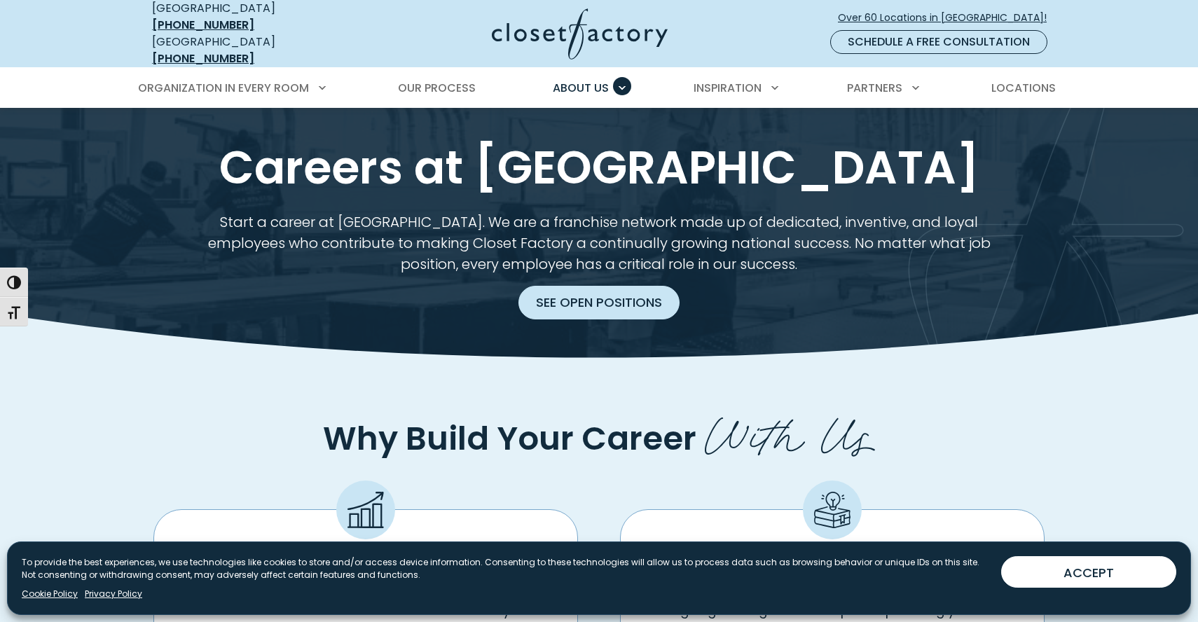
click at [584, 286] on link "See Open Positions" at bounding box center [598, 303] width 161 height 34
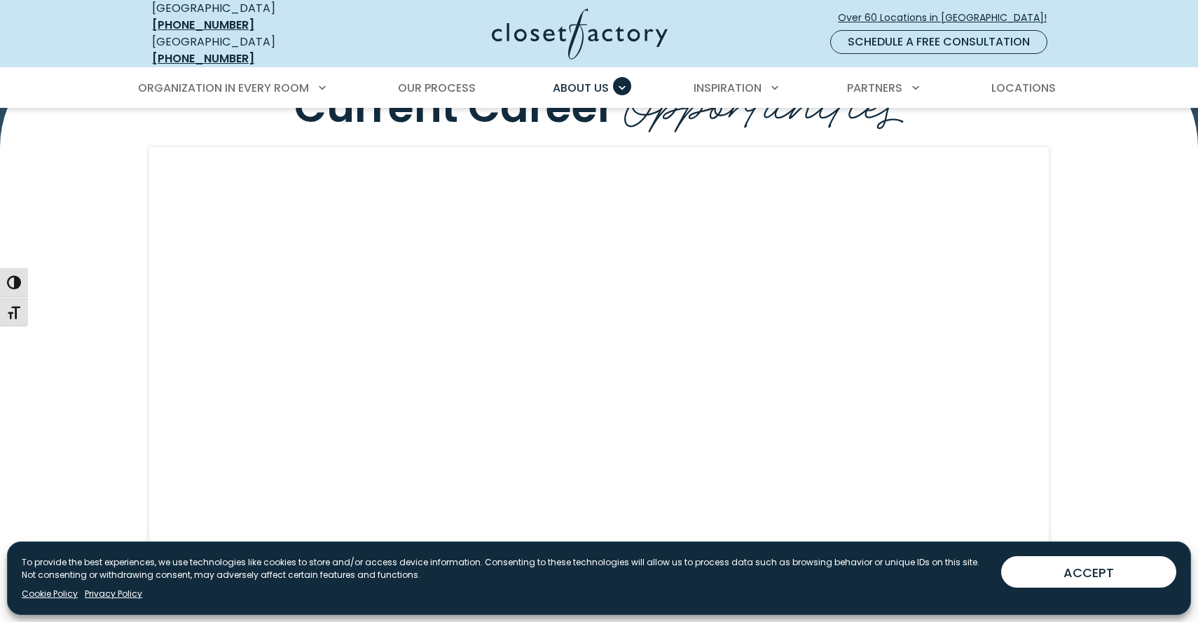
scroll to position [1205, 0]
